Goal: Contribute content

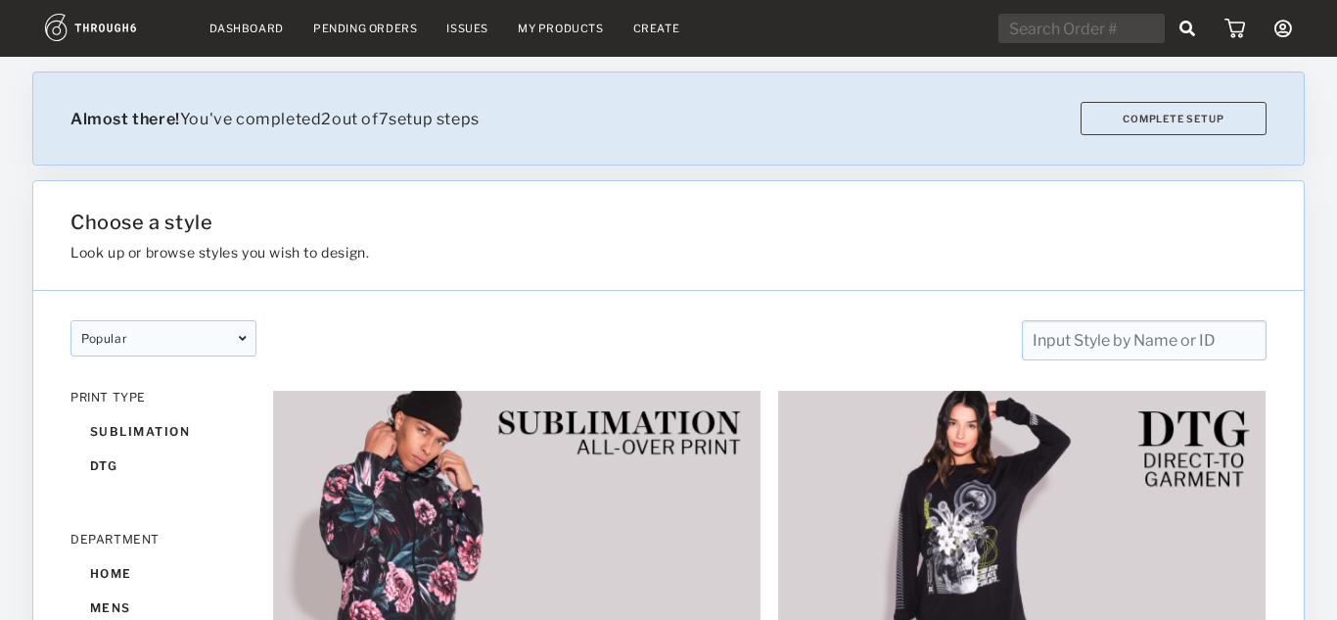
click at [646, 37] on nav "Dashboard Pending Orders Issues My Products Create My Account Create New Brand …" at bounding box center [668, 29] width 1247 height 30
click at [650, 32] on link "Create" at bounding box center [656, 29] width 47 height 14
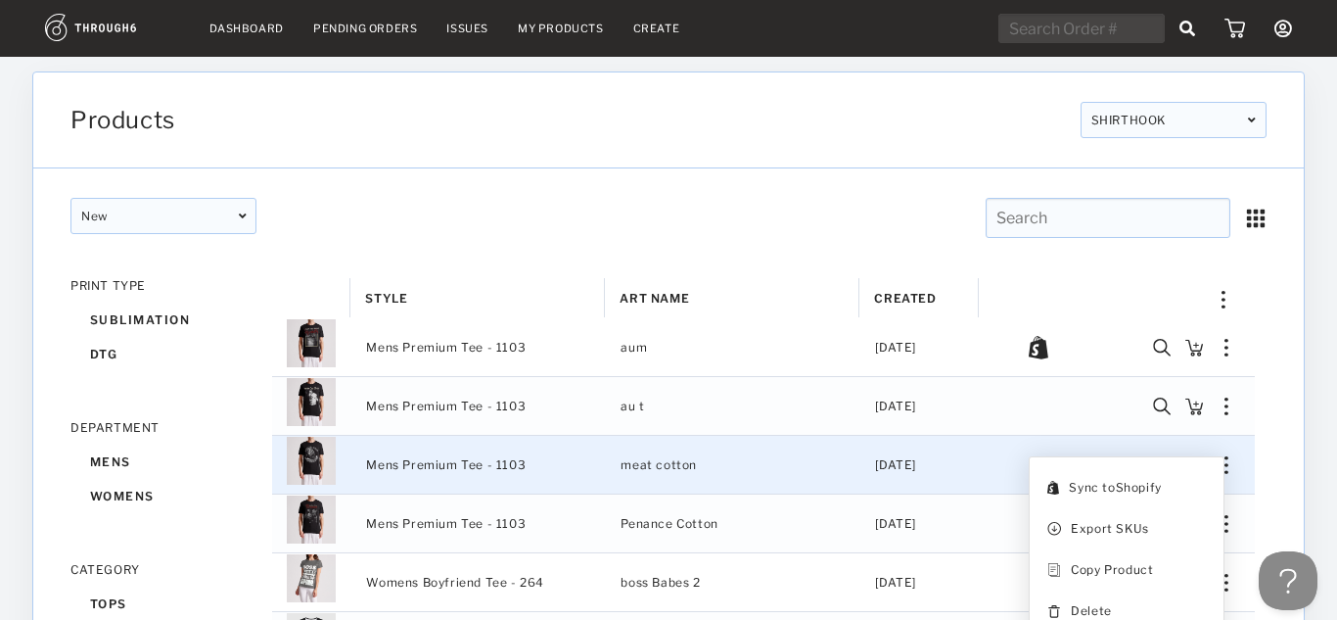
scroll to position [52, 0]
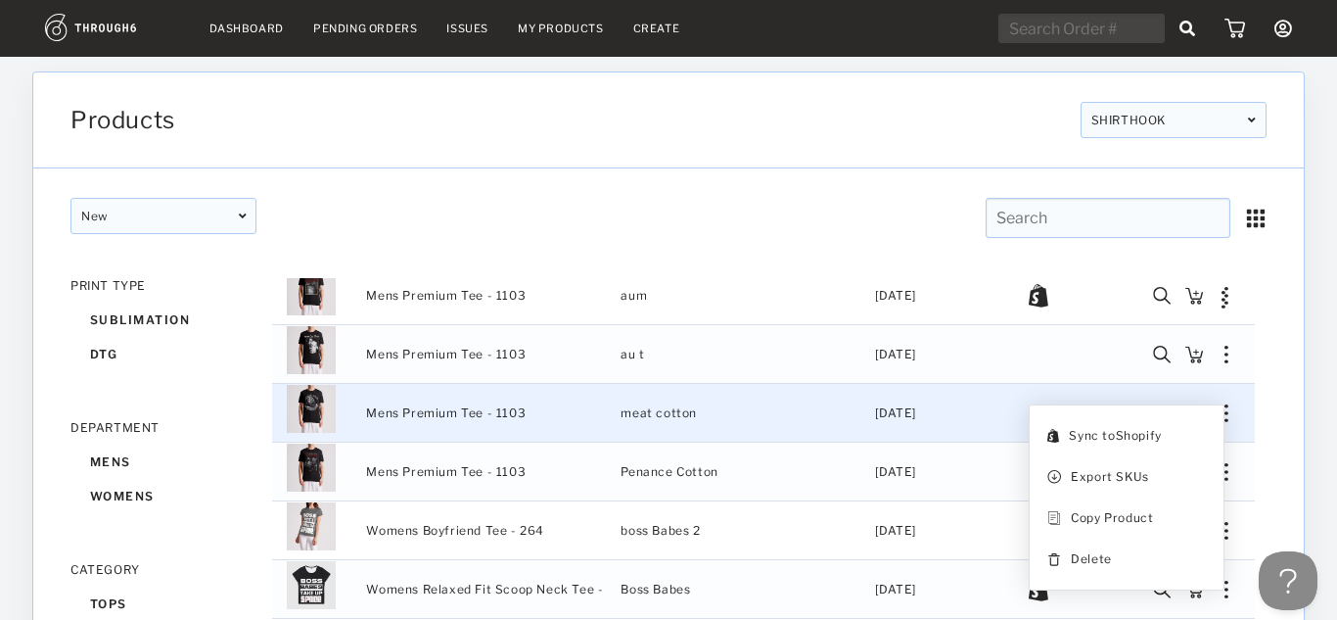
click at [644, 29] on link "Create" at bounding box center [656, 29] width 47 height 14
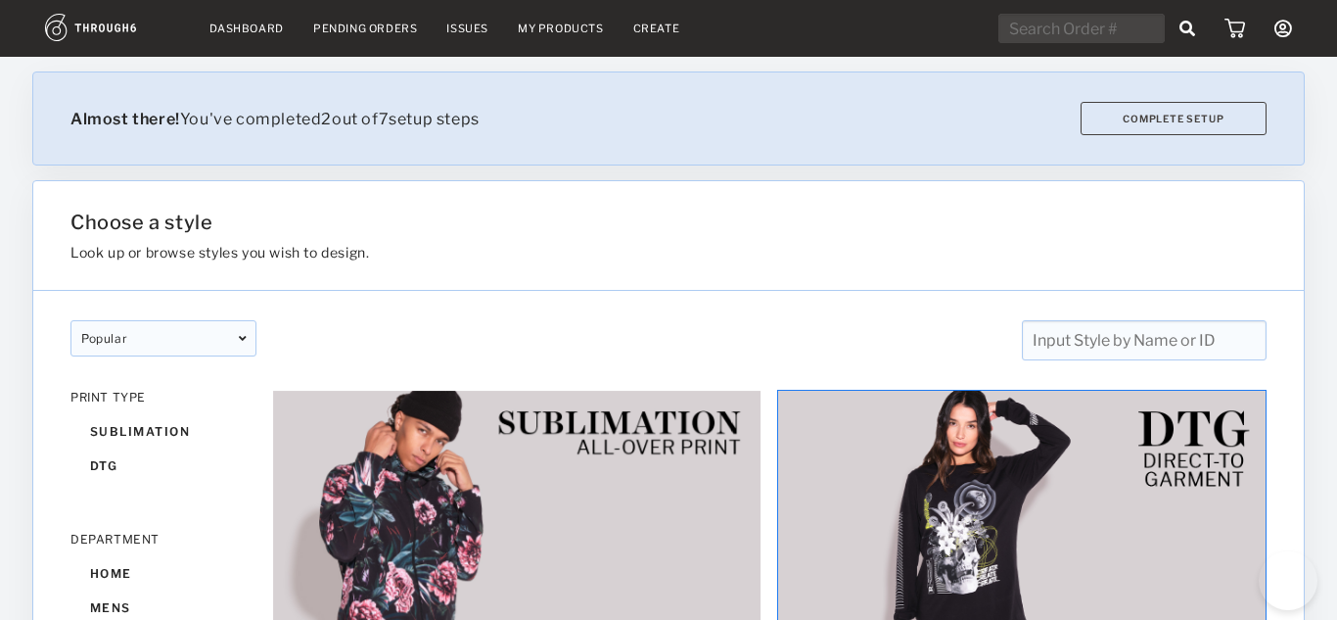
click at [1076, 497] on img at bounding box center [1022, 526] width 490 height 273
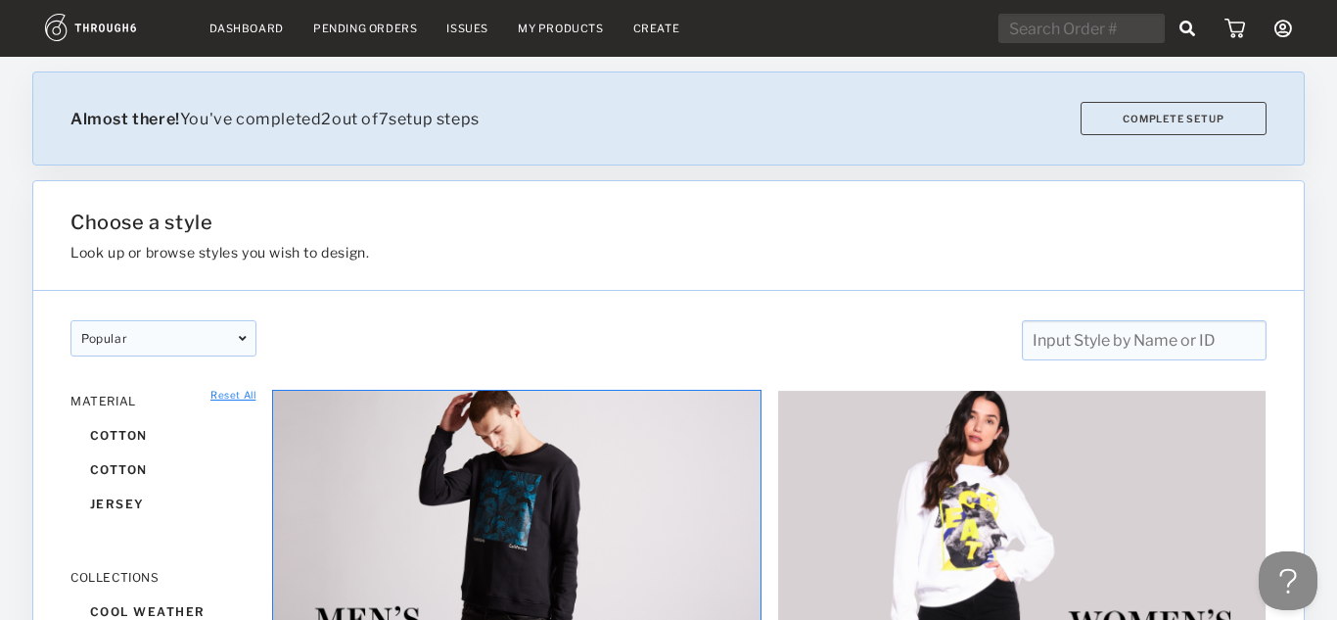
click at [626, 465] on img at bounding box center [517, 526] width 490 height 273
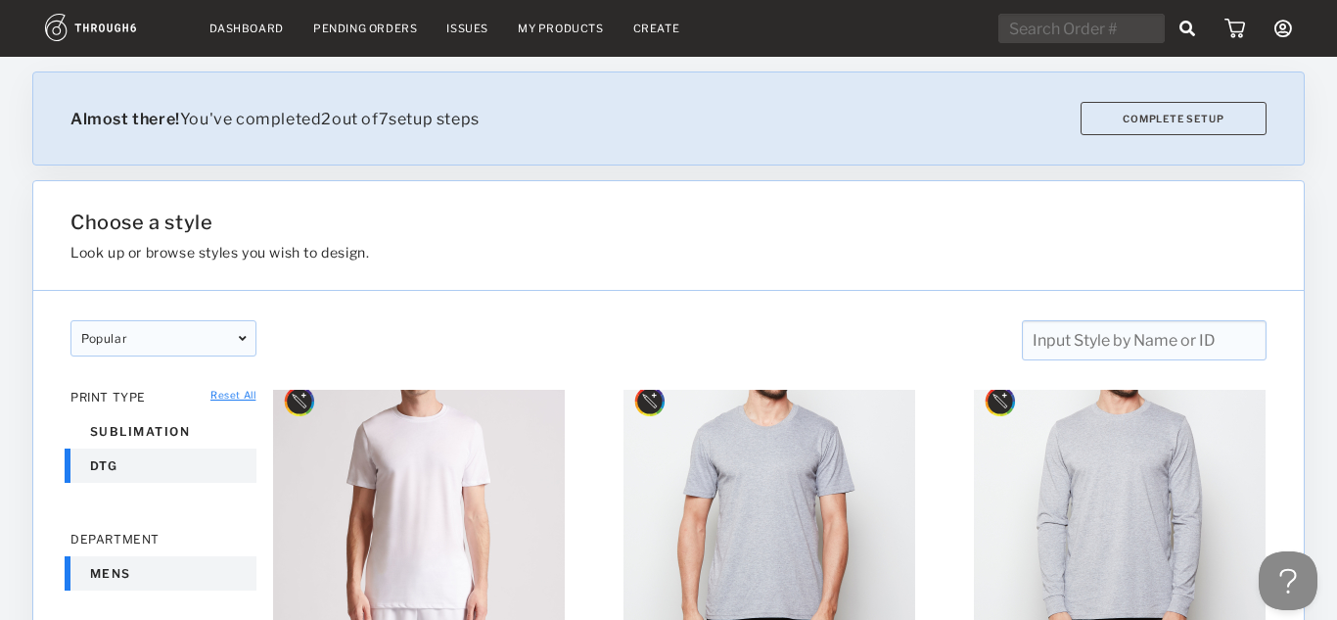
scroll to position [20, 0]
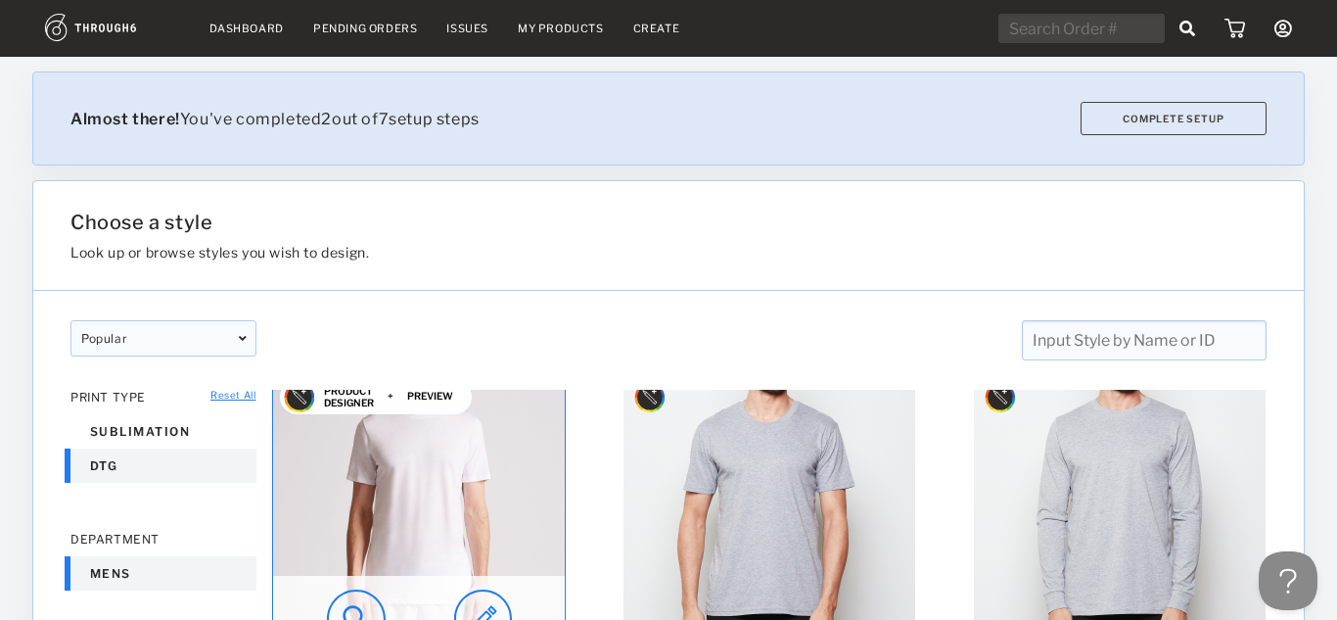
click at [461, 444] on img at bounding box center [419, 517] width 292 height 292
click at [480, 600] on img at bounding box center [483, 618] width 58 height 59
